Goal: Task Accomplishment & Management: Complete application form

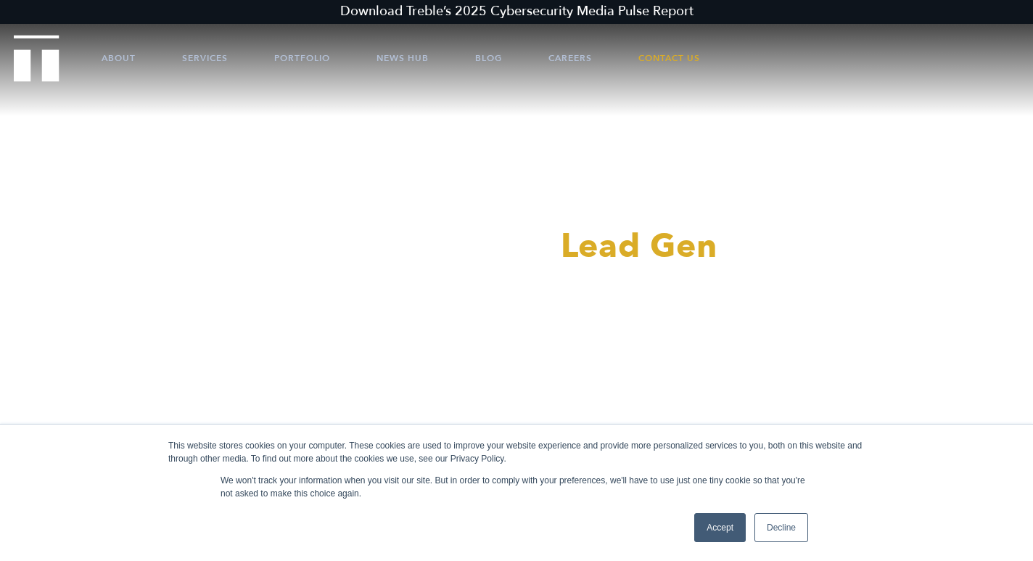
scroll to position [15, 0]
click at [569, 52] on link "Careers" at bounding box center [570, 58] width 44 height 44
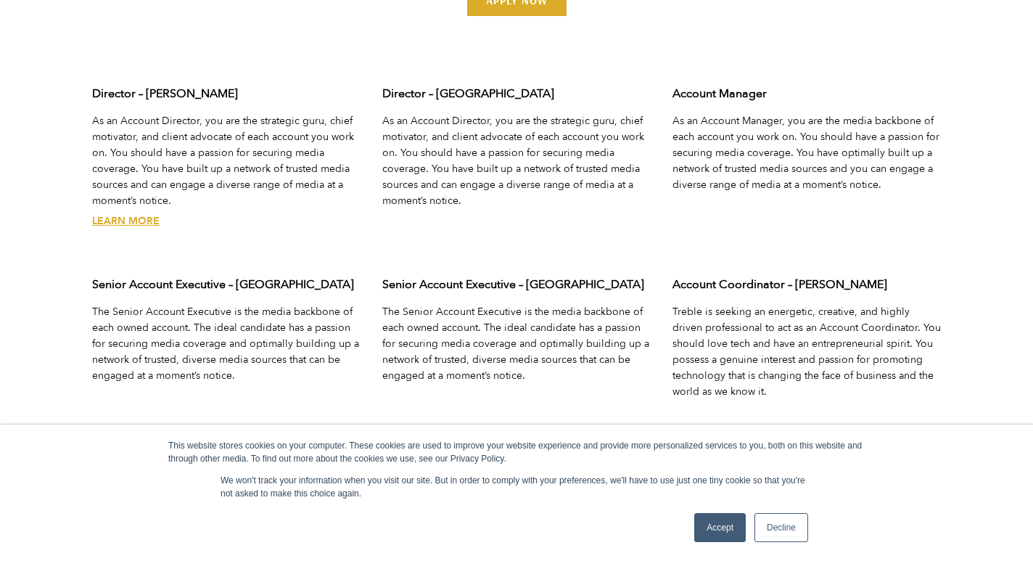
scroll to position [4597, 0]
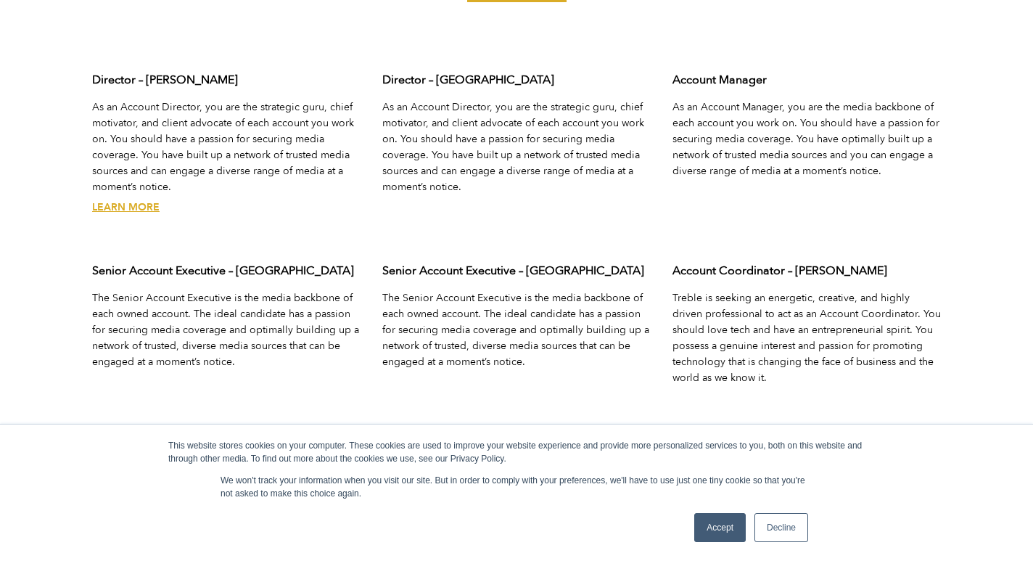
click at [130, 205] on link "Learn More" at bounding box center [125, 207] width 67 height 14
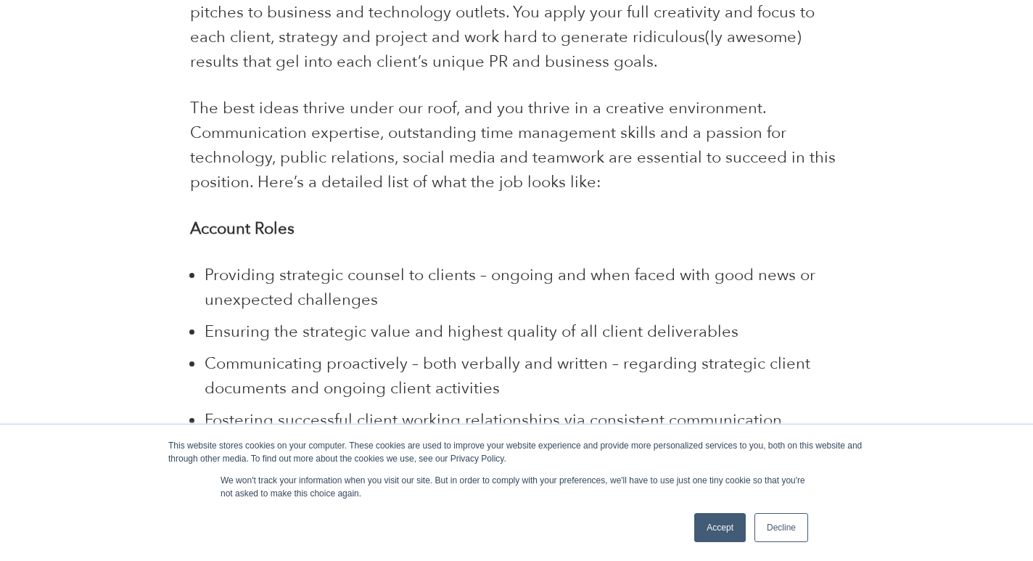
scroll to position [932, 0]
